Goal: Task Accomplishment & Management: Complete application form

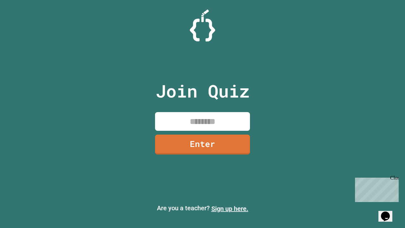
click at [230, 208] on link "Sign up here." at bounding box center [229, 209] width 37 height 8
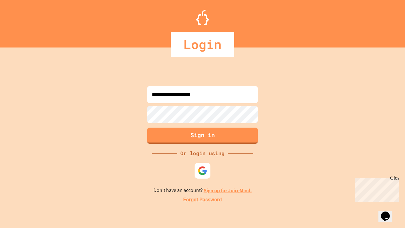
type input "**********"
